Goal: Navigation & Orientation: Understand site structure

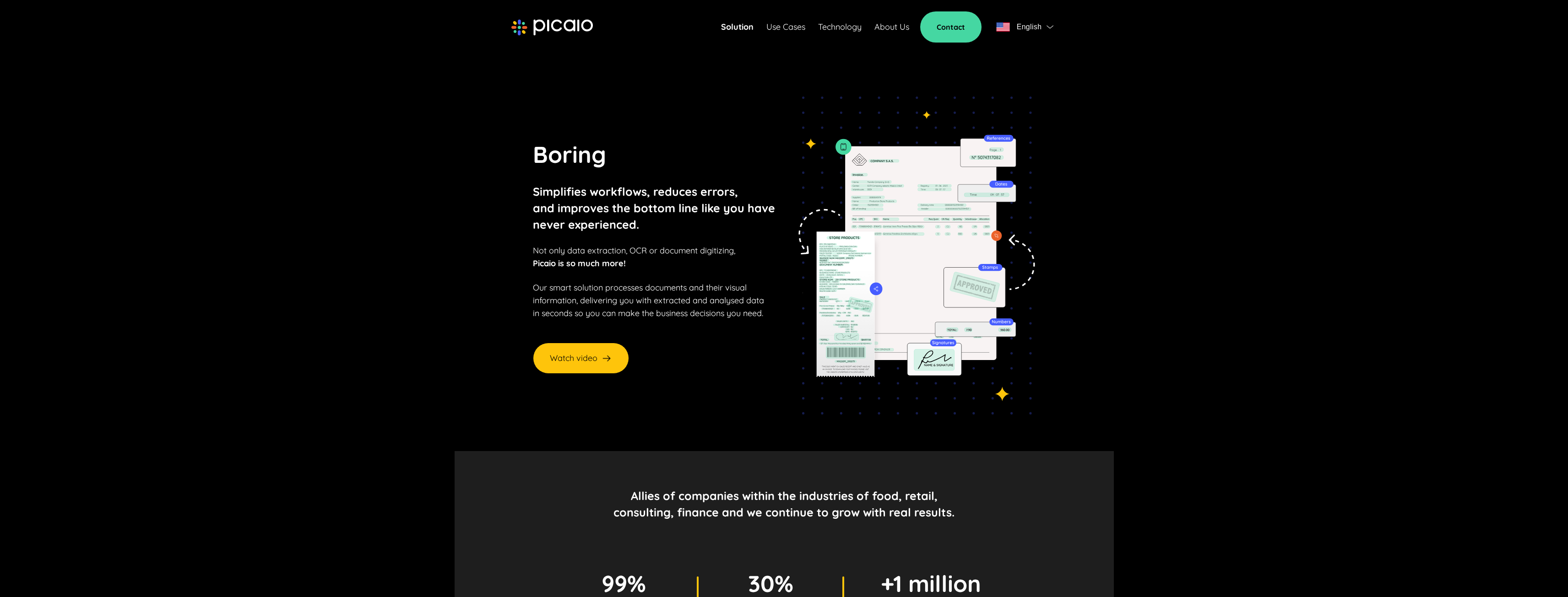
click at [1030, 28] on span "English" at bounding box center [1029, 27] width 25 height 13
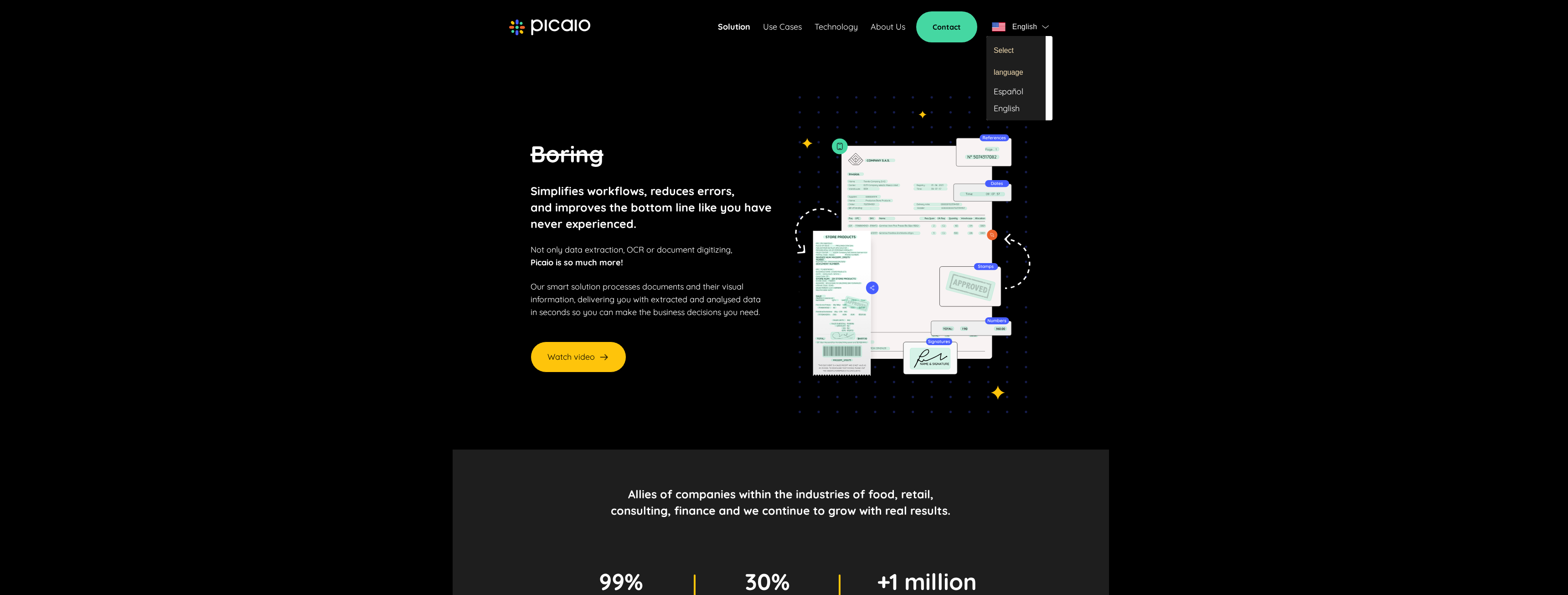
click at [1014, 85] on div "Español" at bounding box center [1016, 91] width 59 height 17
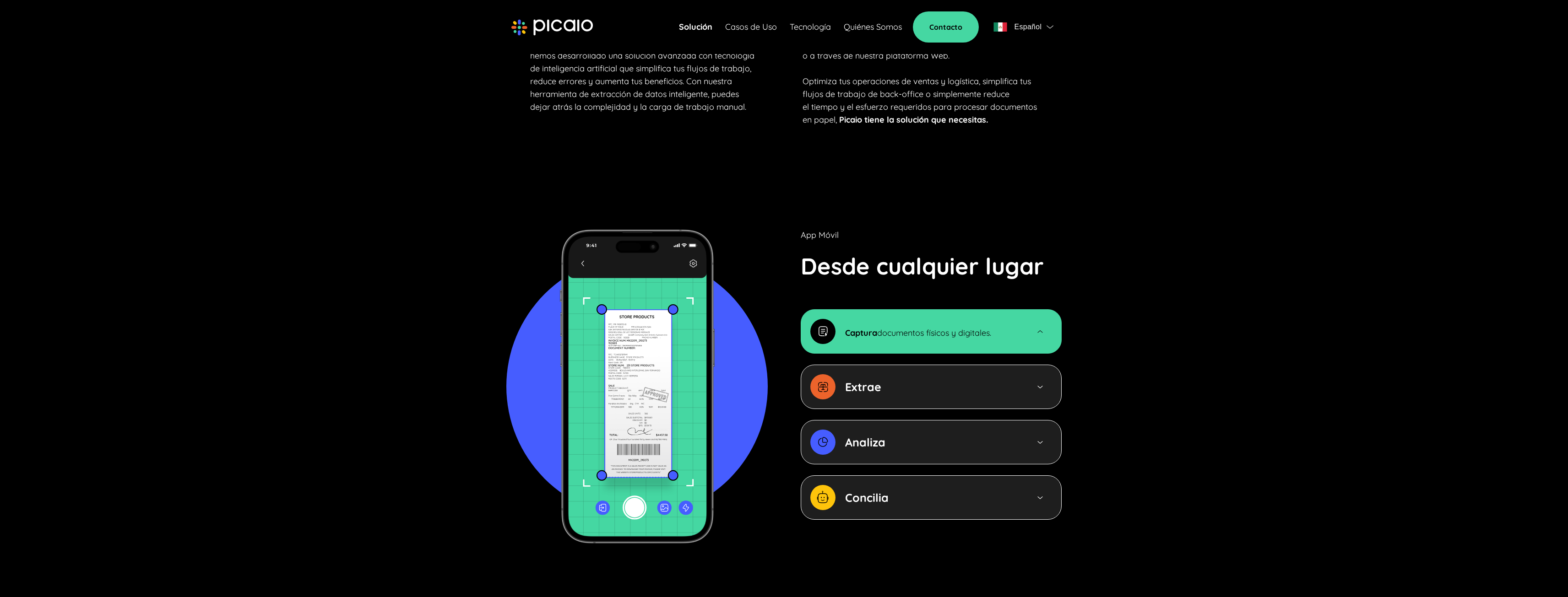
scroll to position [812, 0]
click at [1040, 383] on img at bounding box center [1040, 386] width 8 height 8
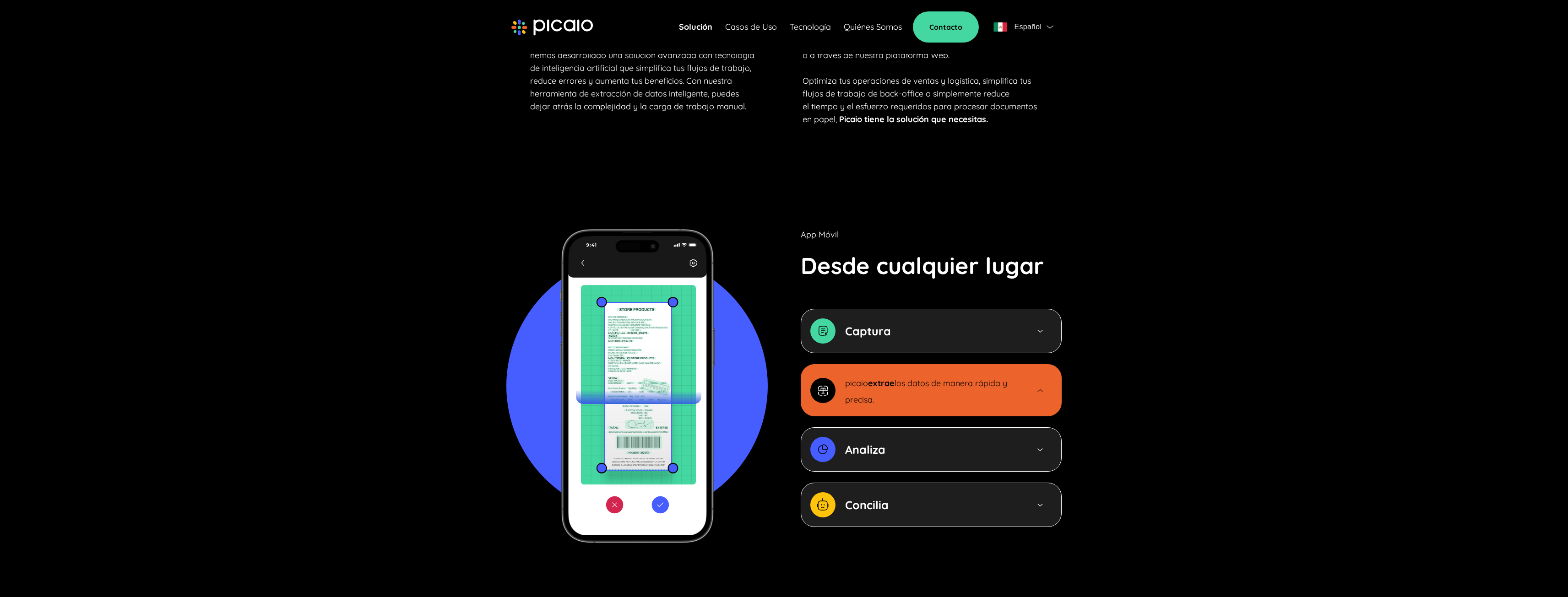
click at [1012, 427] on div "Analiza" at bounding box center [931, 449] width 261 height 45
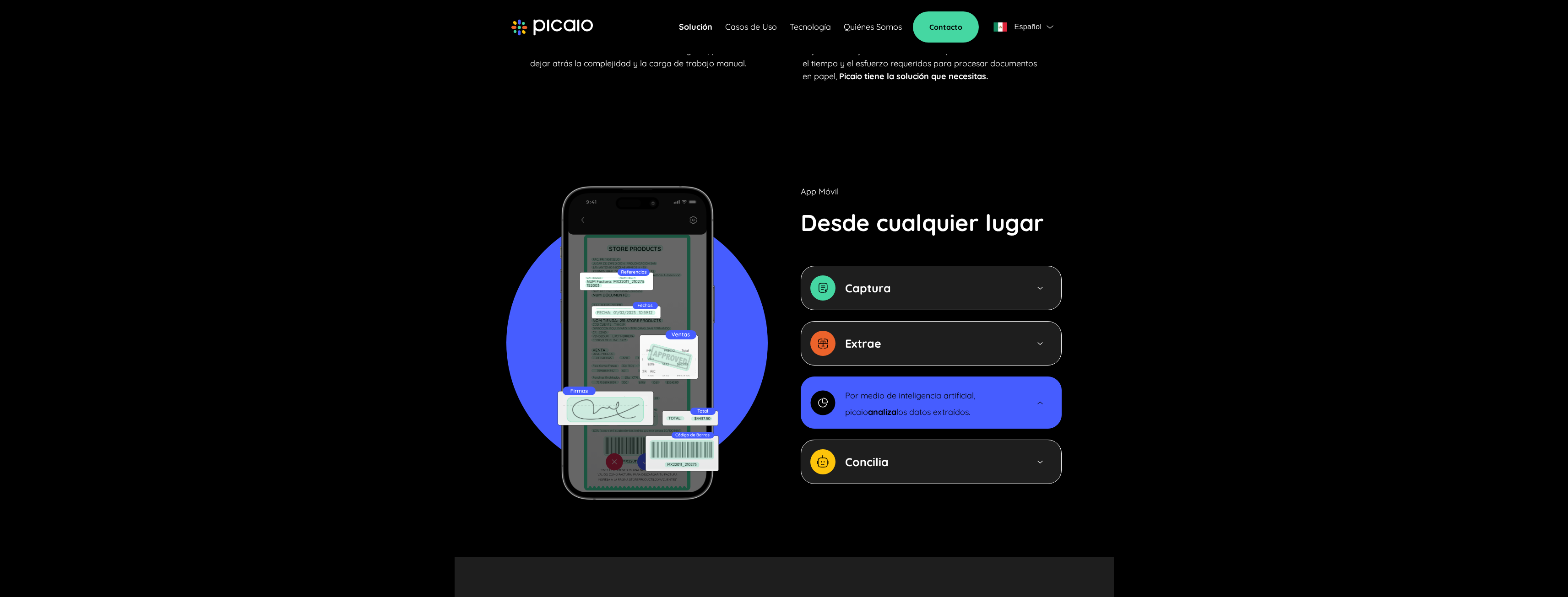
scroll to position [852, 0]
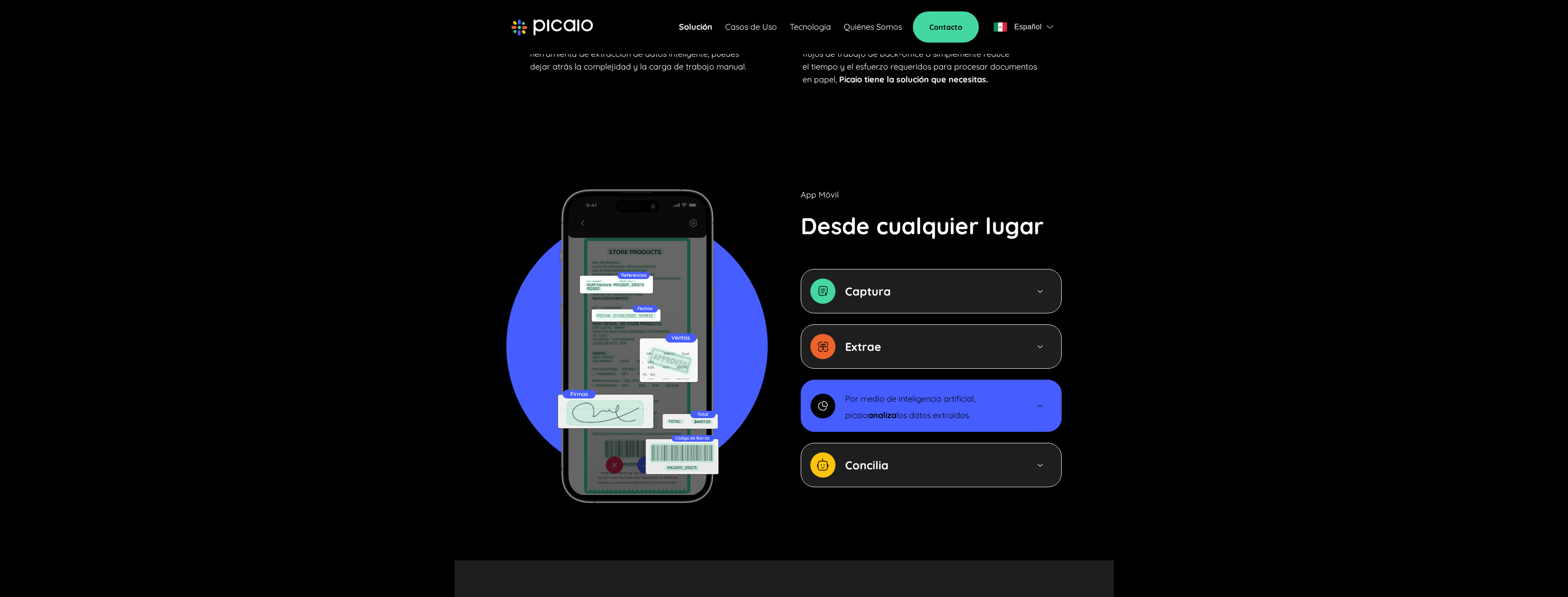
click at [975, 453] on div "Concilia" at bounding box center [907, 465] width 194 height 25
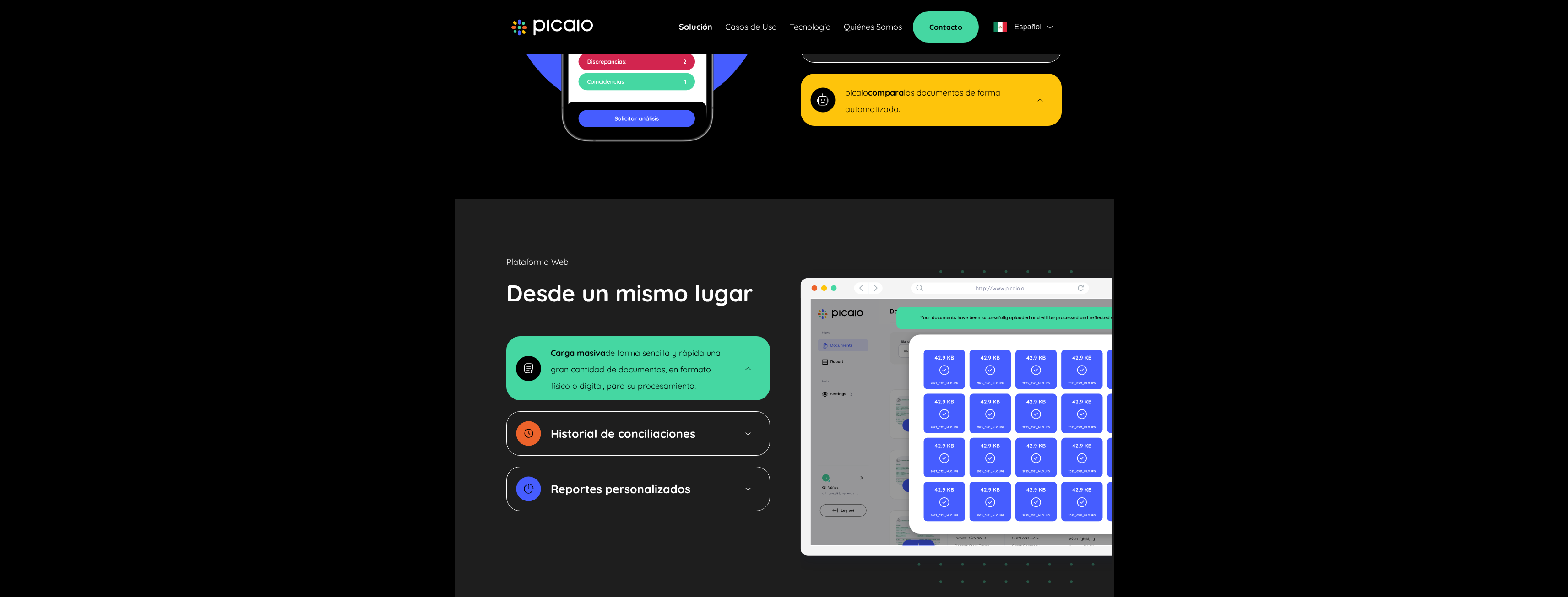
scroll to position [1214, 0]
click at [736, 411] on div "Historial de conciliaciones" at bounding box center [638, 433] width 264 height 45
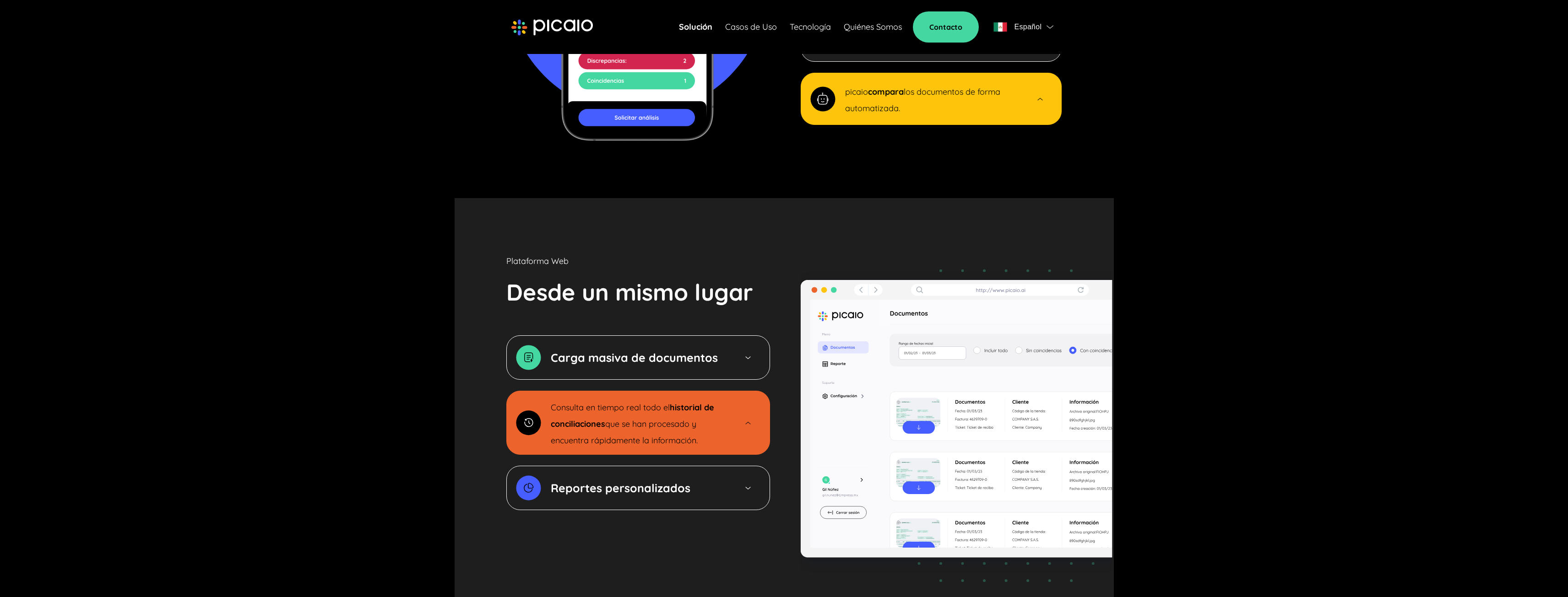
click at [721, 466] on div "Reportes personalizados" at bounding box center [638, 488] width 264 height 45
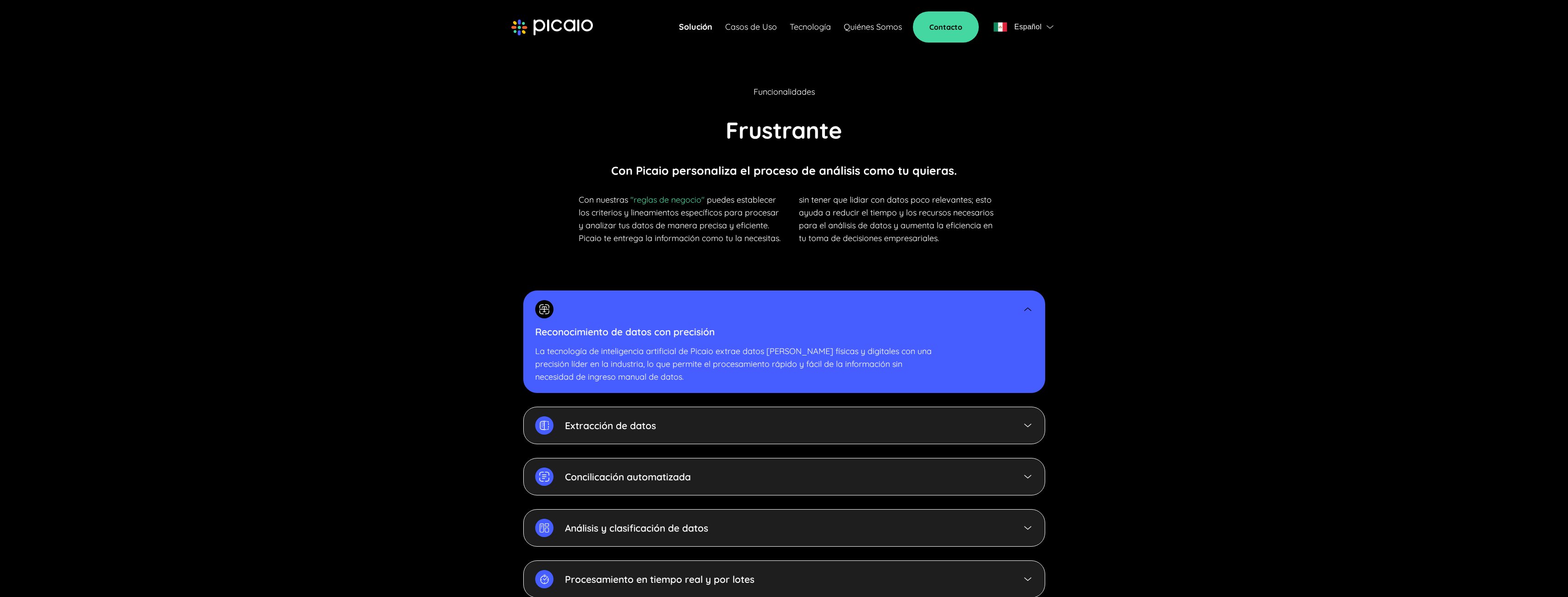
scroll to position [1833, 0]
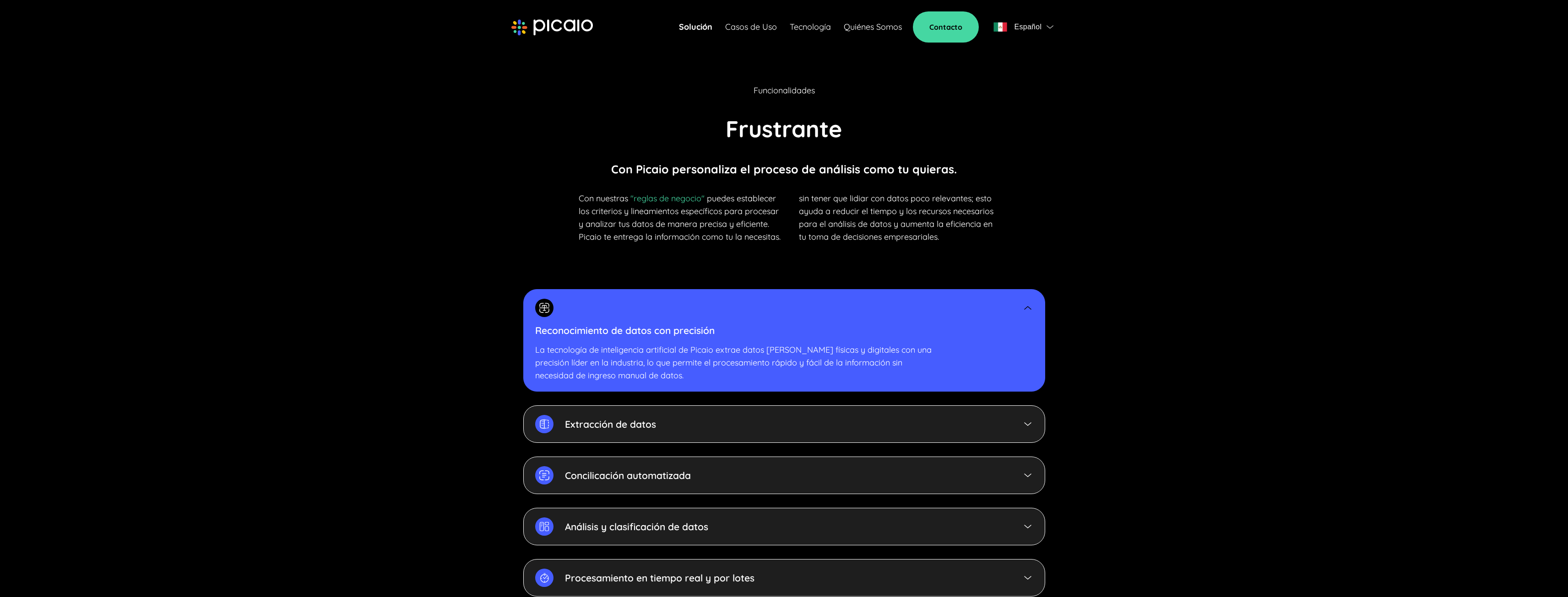
click at [706, 412] on div "Extracción de datos" at bounding box center [785, 424] width 522 height 38
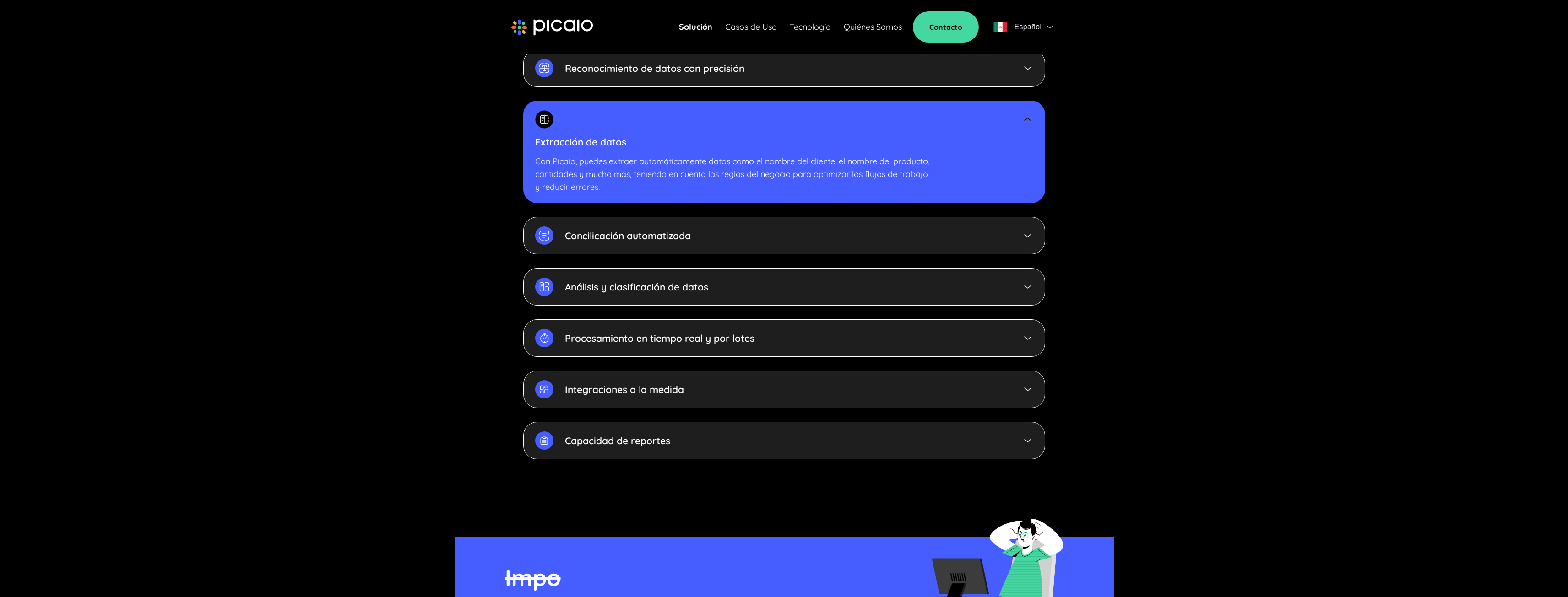
click at [706, 422] on div "Capacidad de reportes" at bounding box center [785, 441] width 522 height 38
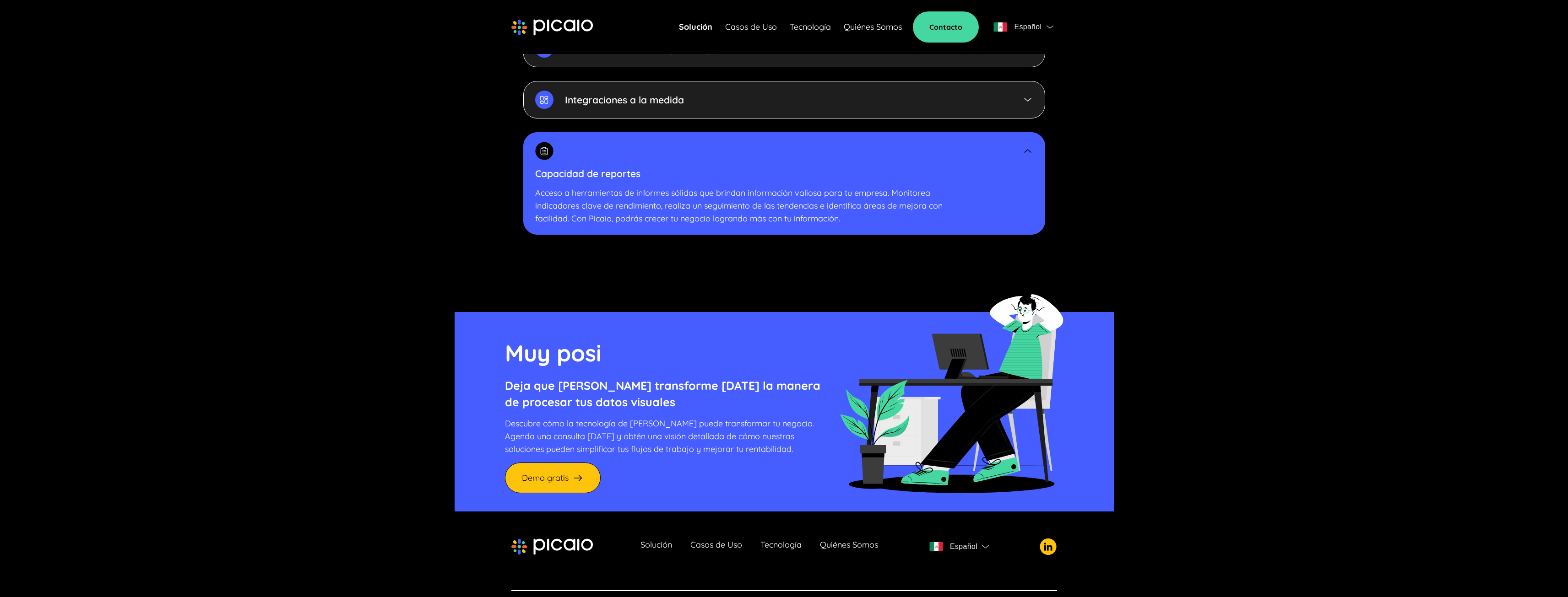
scroll to position [2329, 0]
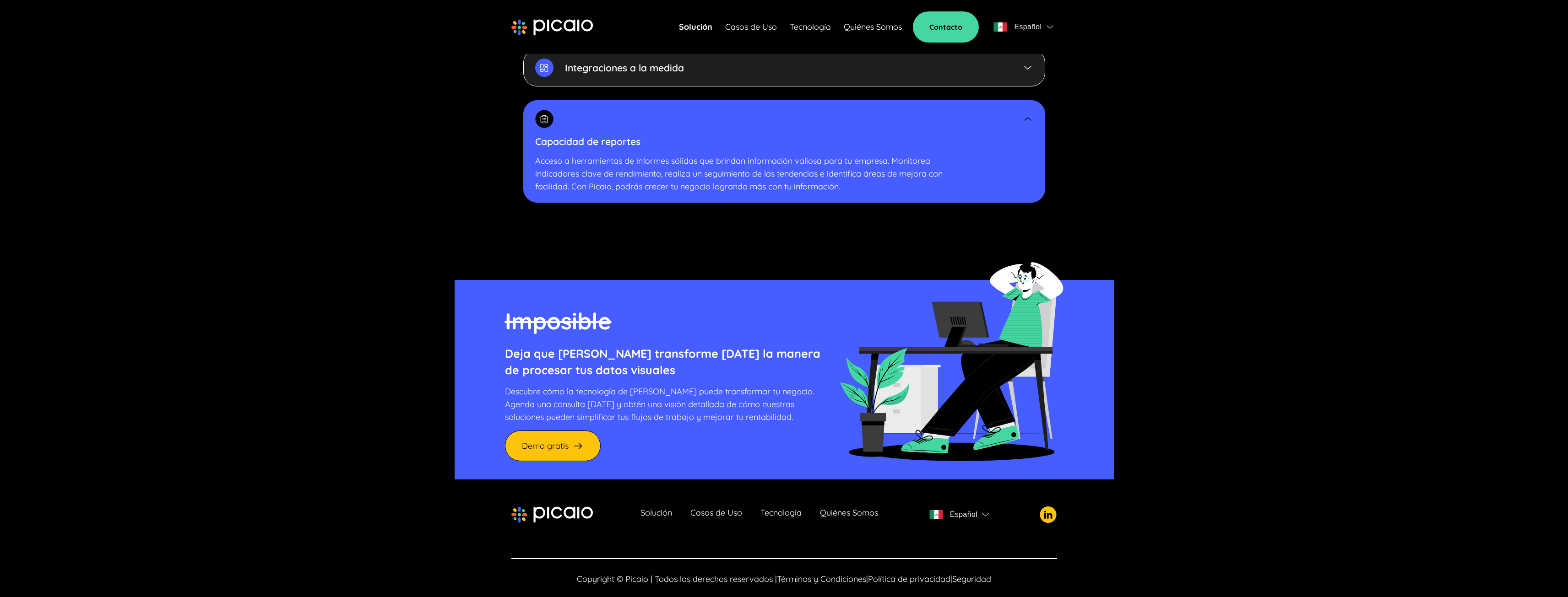
click at [854, 508] on link "Quiénes Somos" at bounding box center [849, 515] width 58 height 13
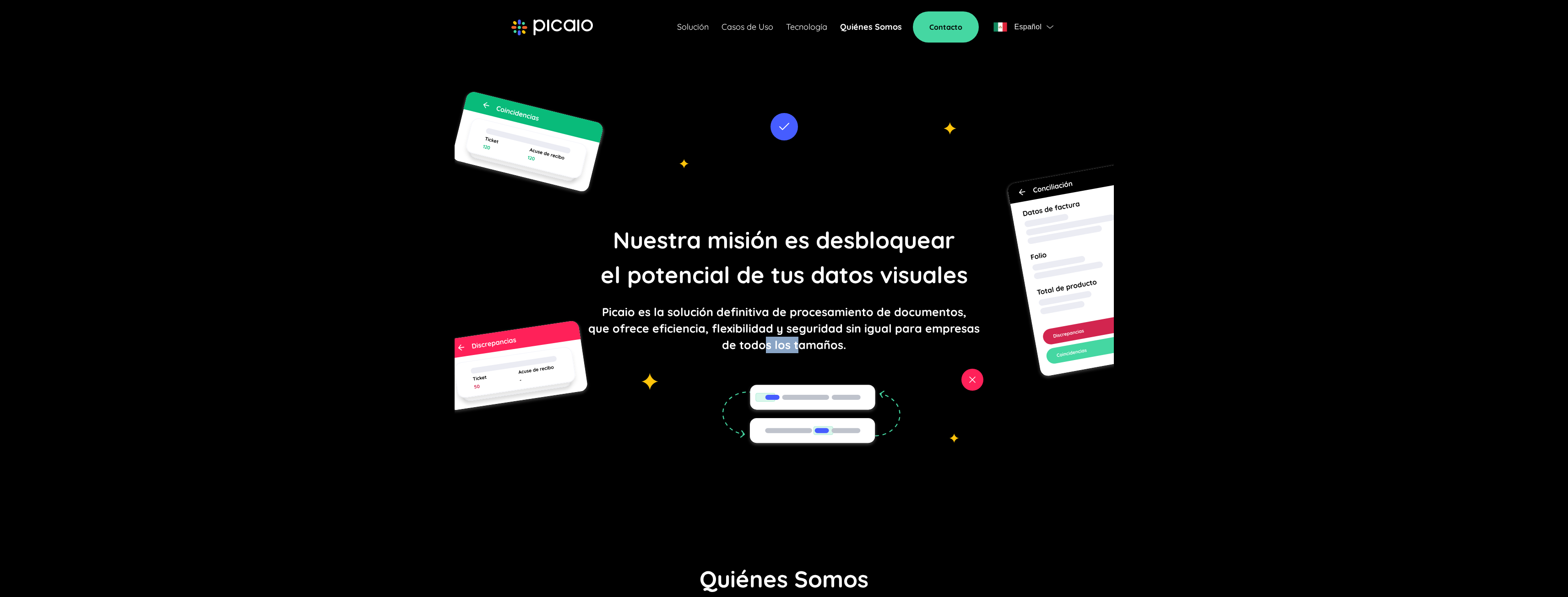
drag, startPoint x: 765, startPoint y: 350, endPoint x: 798, endPoint y: 352, distance: 33.1
click at [798, 352] on p "Picaio es la solución definitiva de procesamiento de documentos, que ofrece efi…" at bounding box center [784, 329] width 391 height 50
click at [884, 368] on div "Nuestra misión es desbloquear el potencial de tus datos visuales Picaio es la s…" at bounding box center [784, 288] width 659 height 456
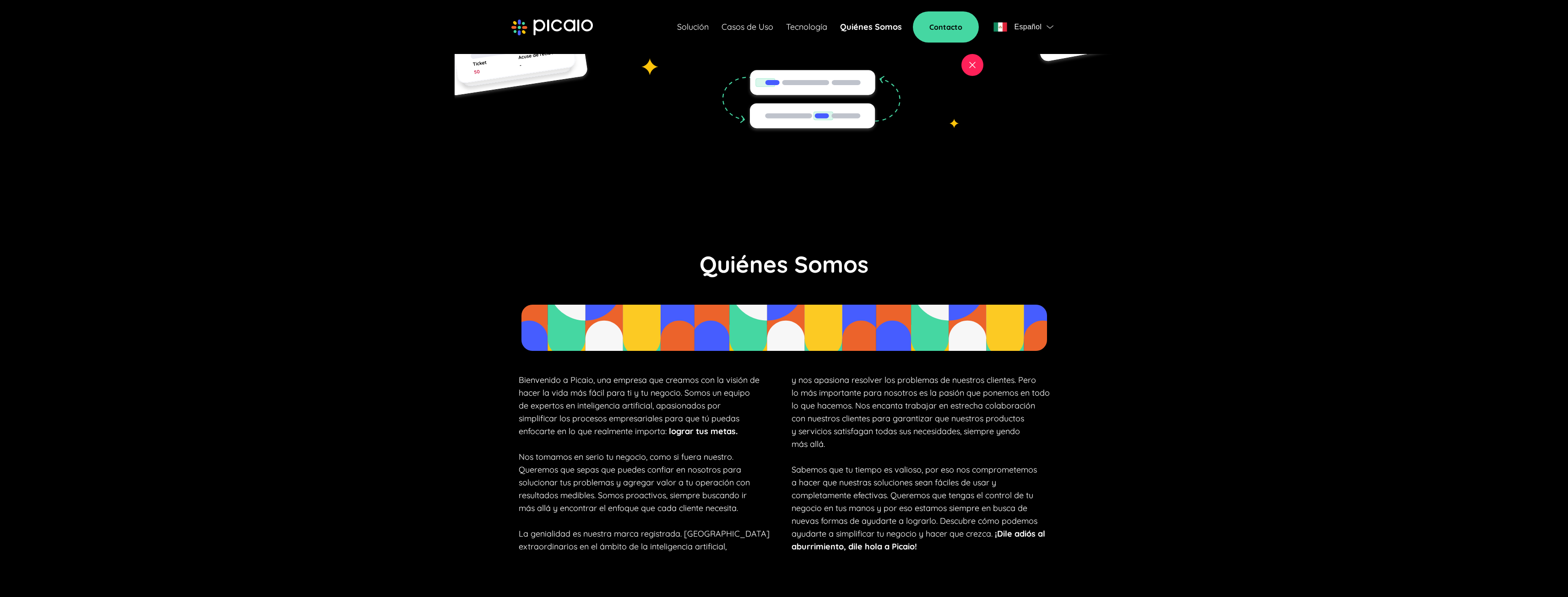
scroll to position [316, 0]
